Goal: Navigation & Orientation: Go to known website

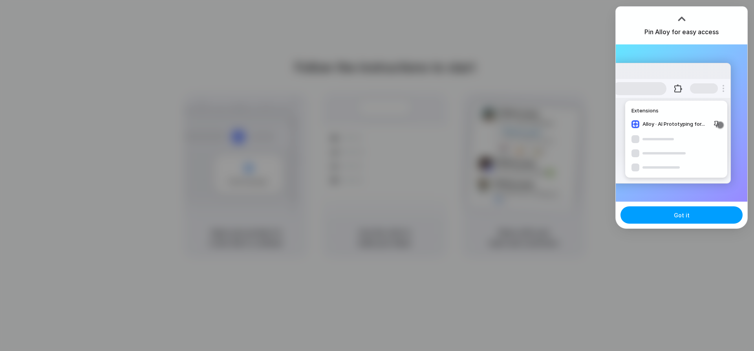
click at [658, 213] on button "Got it" at bounding box center [682, 214] width 122 height 17
